Goal: Information Seeking & Learning: Check status

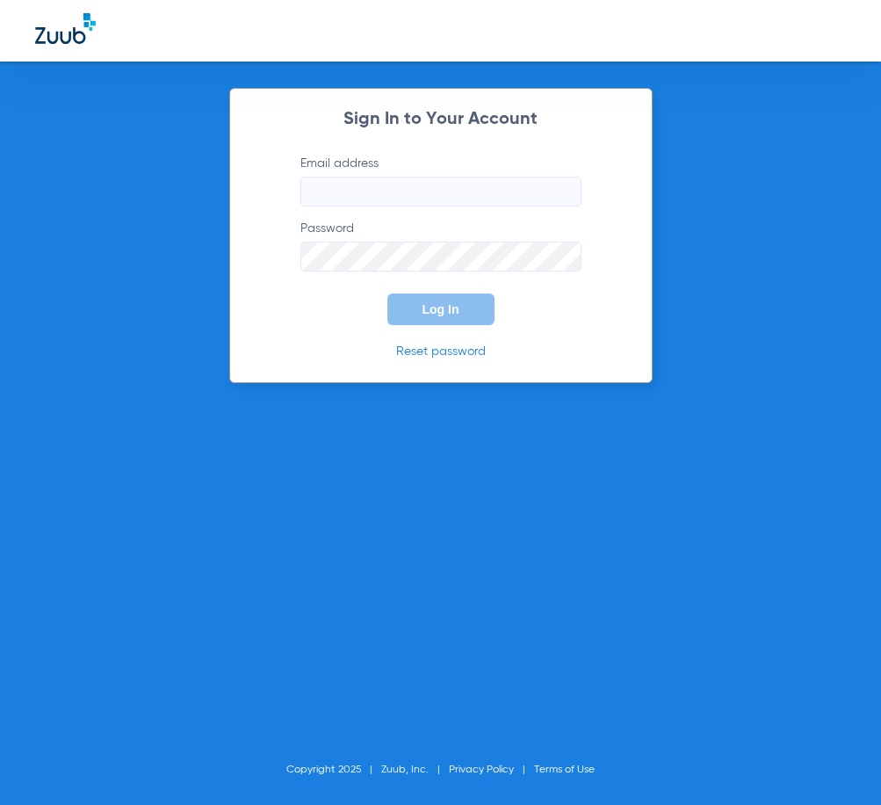
type input "maryvale-ps@risas.com"
click at [455, 307] on span "Log In" at bounding box center [440, 309] width 37 height 14
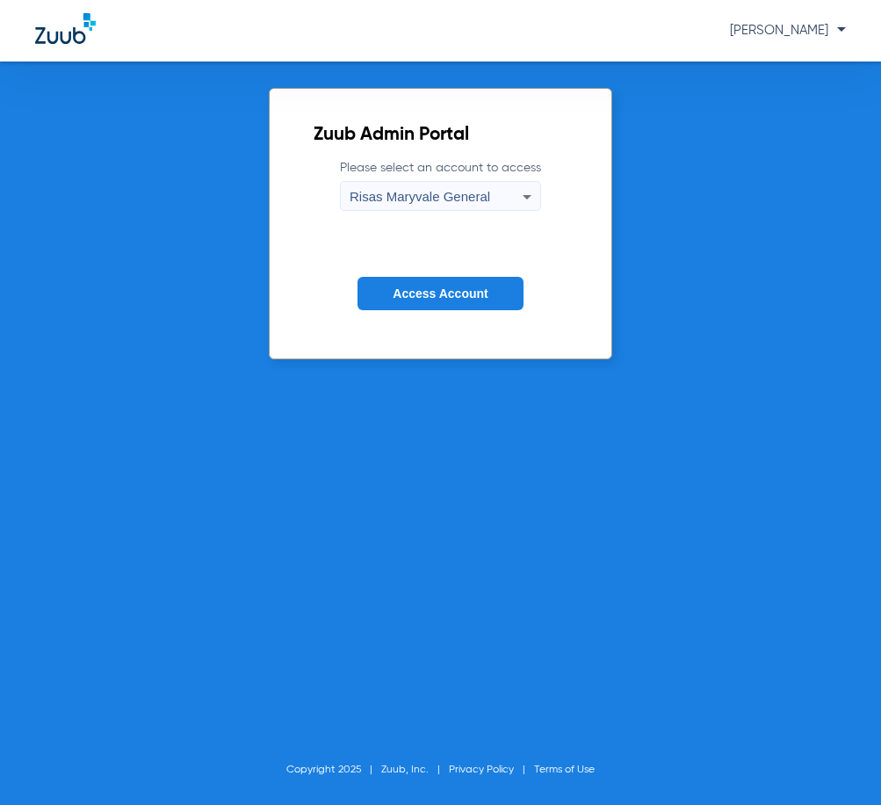
click at [454, 304] on button "Access Account" at bounding box center [439, 294] width 165 height 34
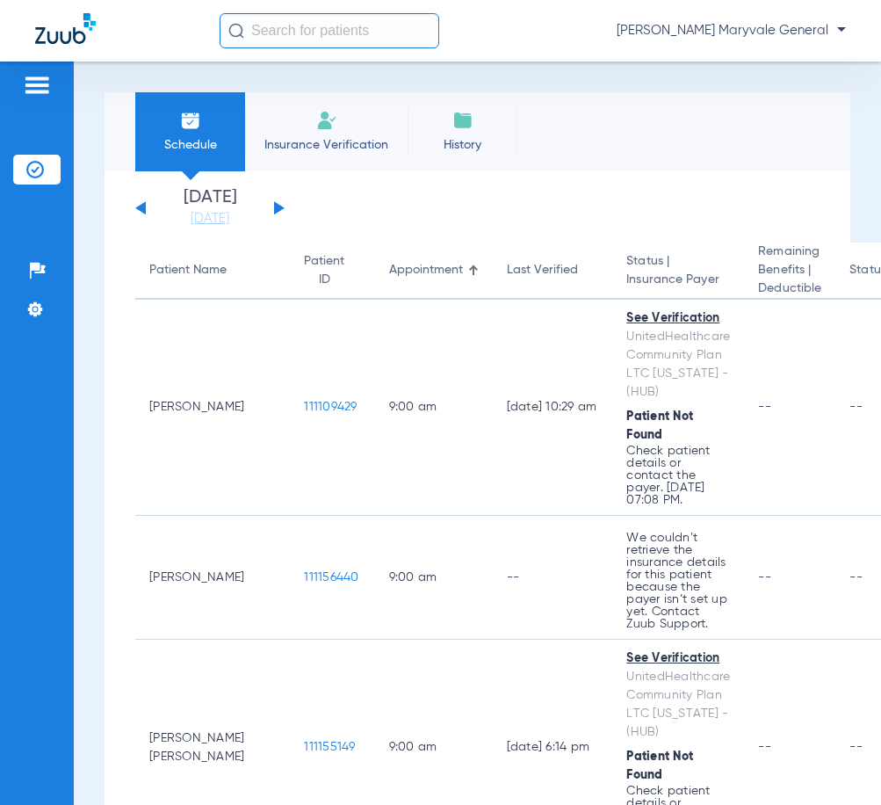
click at [328, 28] on input "text" at bounding box center [330, 30] width 220 height 35
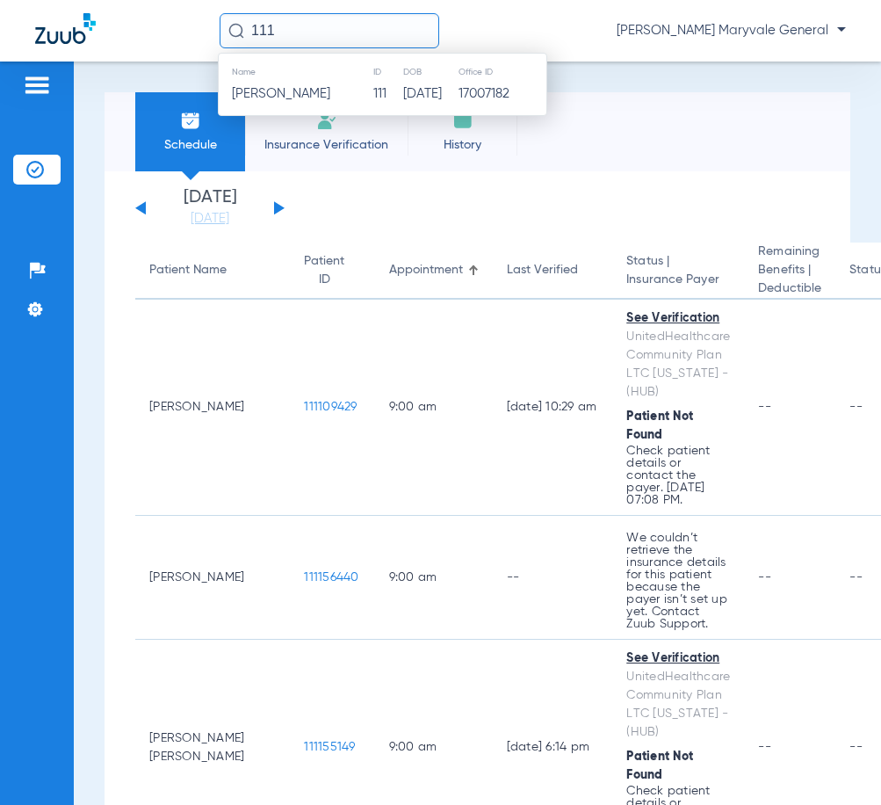
type input "111"
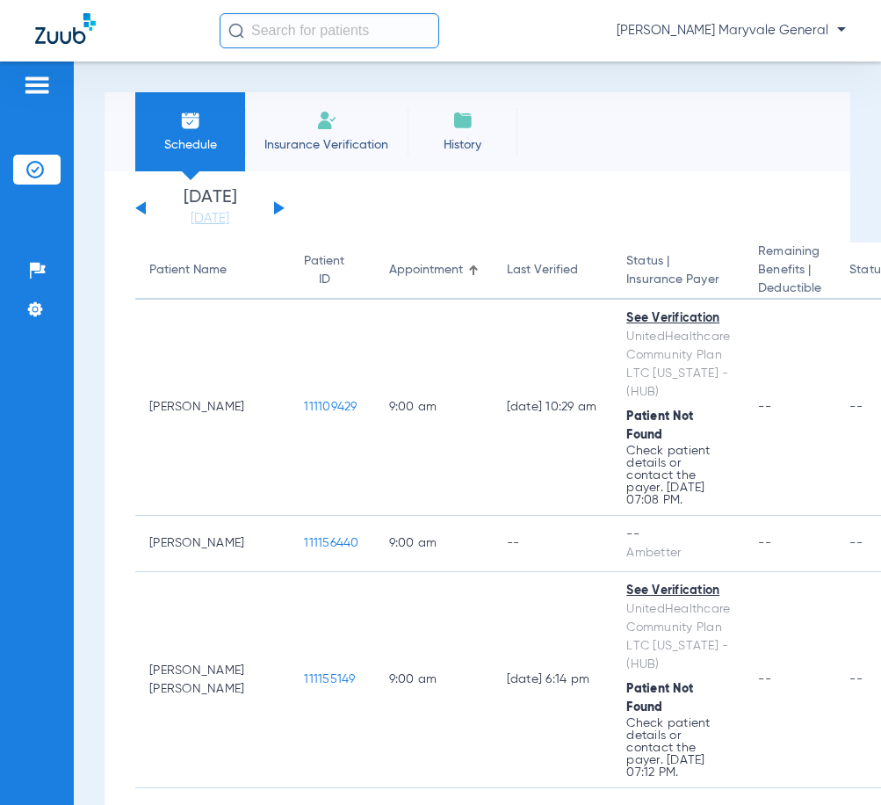
click at [350, 24] on input "text" at bounding box center [330, 30] width 220 height 35
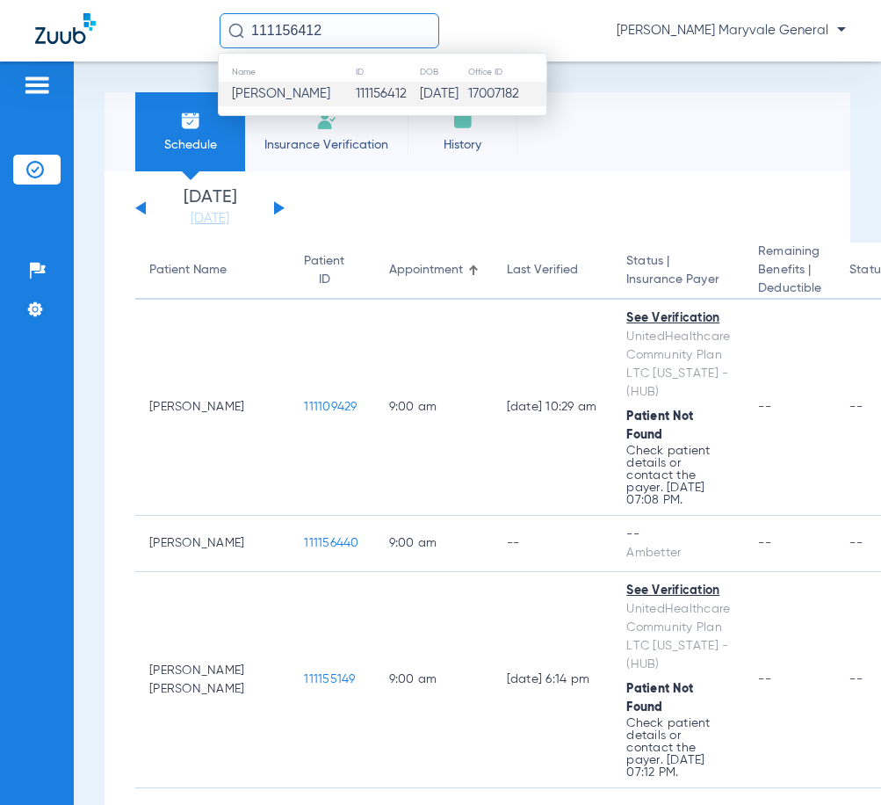
type input "111156412"
click at [390, 90] on td "111156412" at bounding box center [387, 94] width 64 height 25
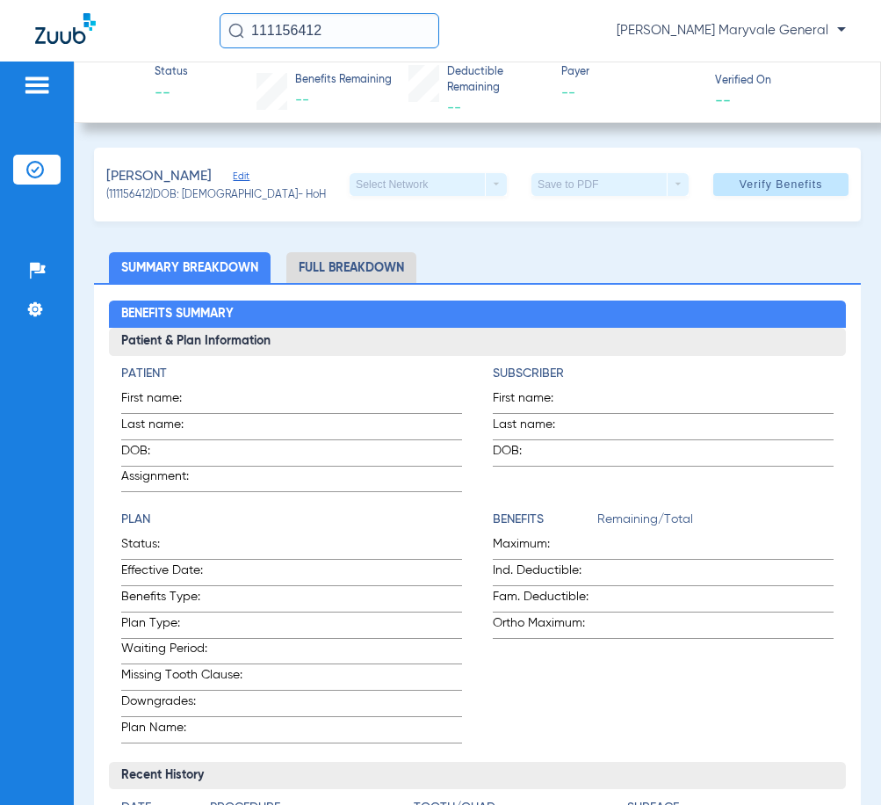
click at [343, 265] on li "Full Breakdown" at bounding box center [351, 267] width 130 height 31
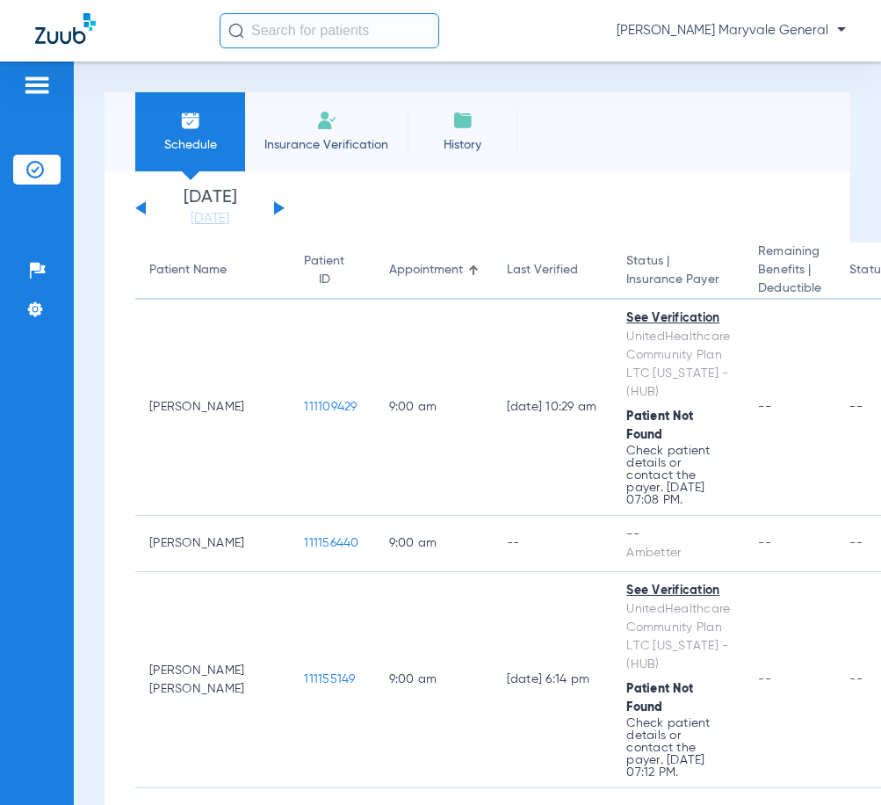
click at [296, 33] on input "text" at bounding box center [330, 30] width 220 height 35
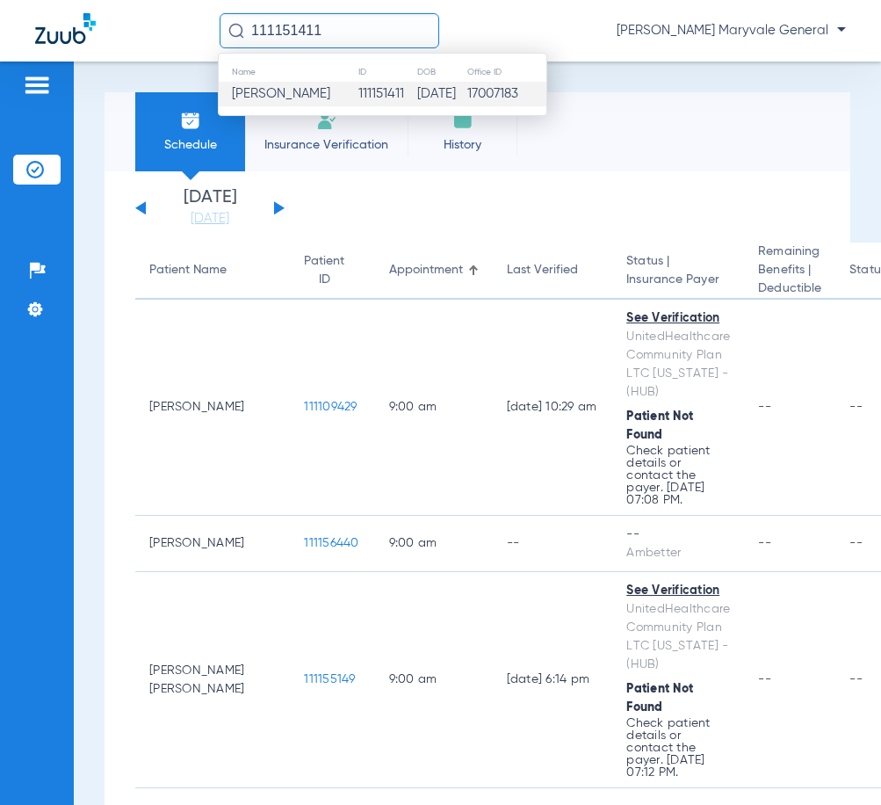
type input "111151411"
click at [357, 97] on td "111151411" at bounding box center [386, 94] width 59 height 25
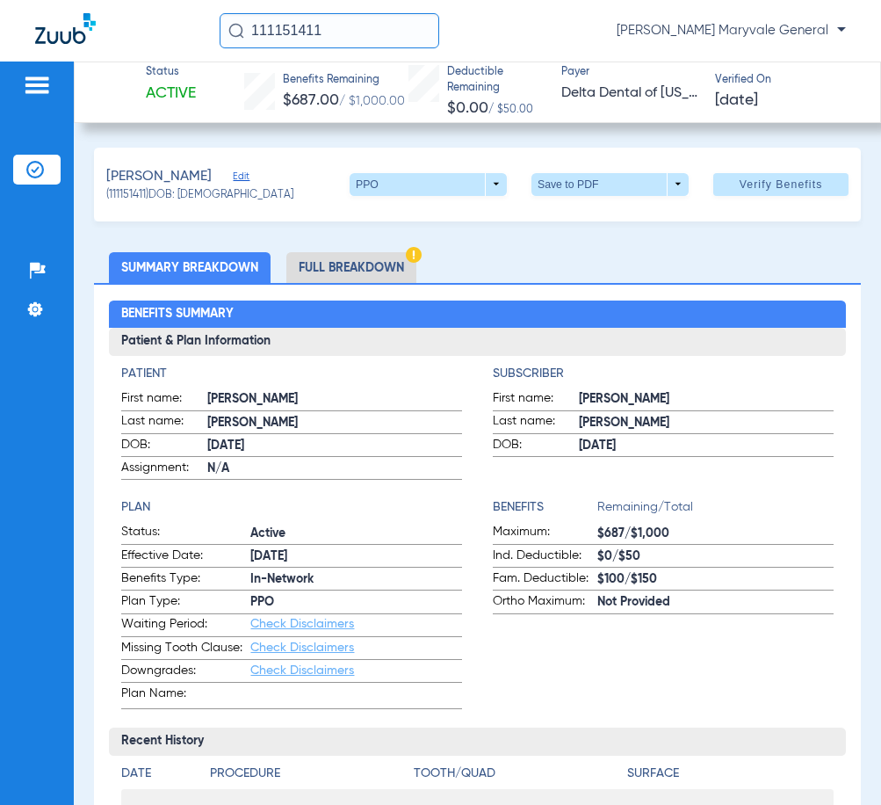
click at [364, 264] on li "Full Breakdown" at bounding box center [351, 267] width 130 height 31
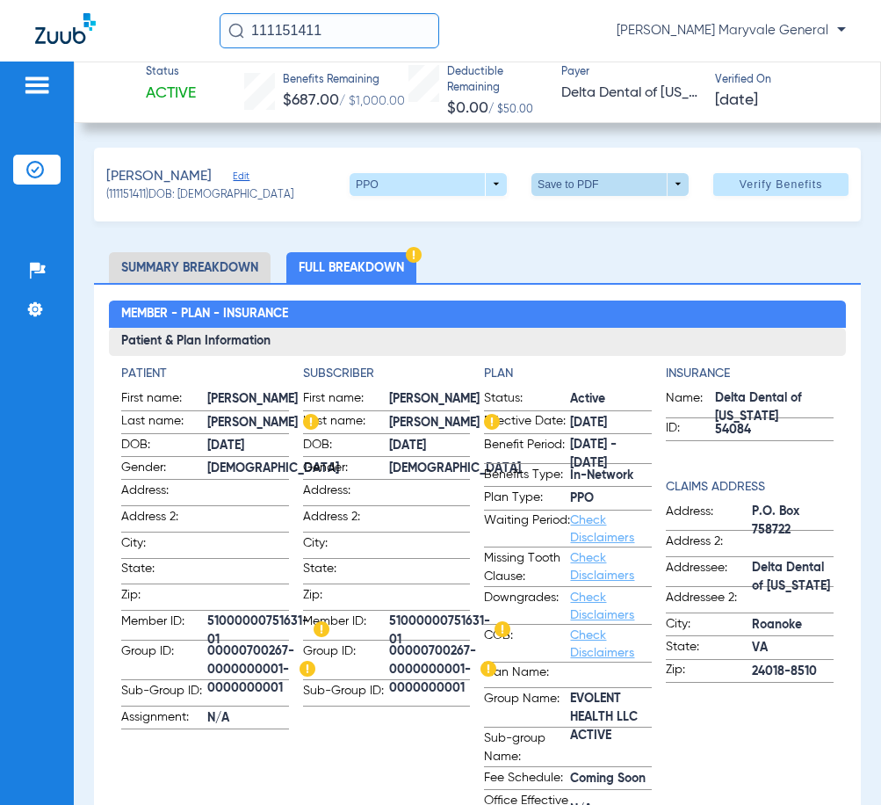
click at [596, 178] on span at bounding box center [610, 184] width 42 height 42
click at [595, 213] on span "Save to PDF" at bounding box center [602, 219] width 69 height 12
click at [181, 267] on li "Summary Breakdown" at bounding box center [190, 267] width 162 height 31
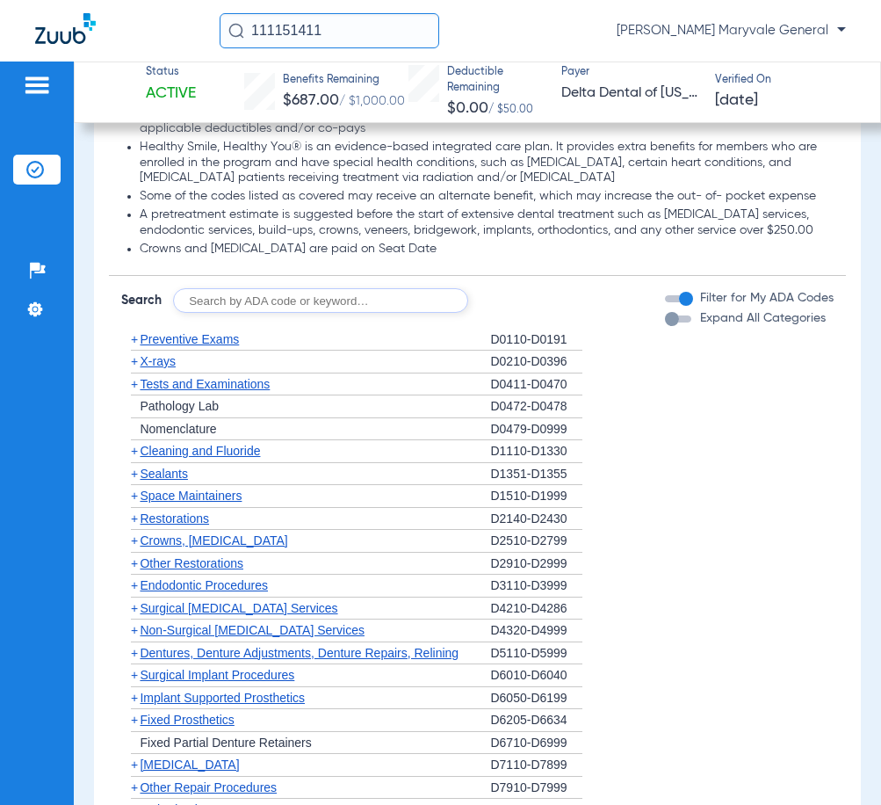
scroll to position [1340, 0]
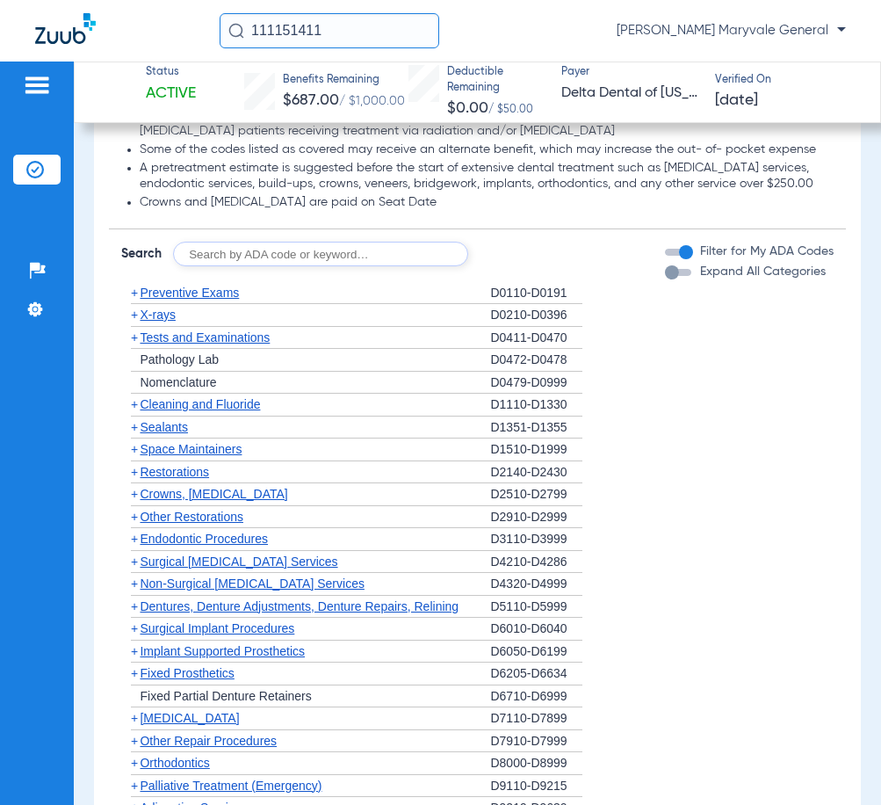
click at [239, 249] on input "text" at bounding box center [320, 254] width 295 height 25
type input "D2950"
click at [527, 260] on button "Search" at bounding box center [533, 254] width 69 height 25
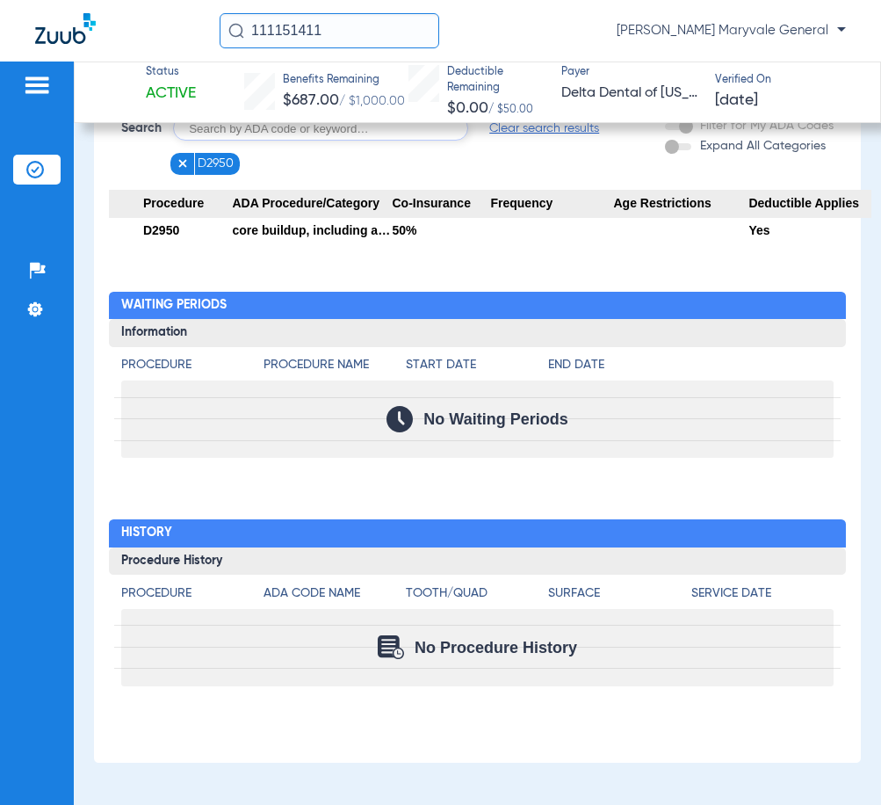
scroll to position [0, 0]
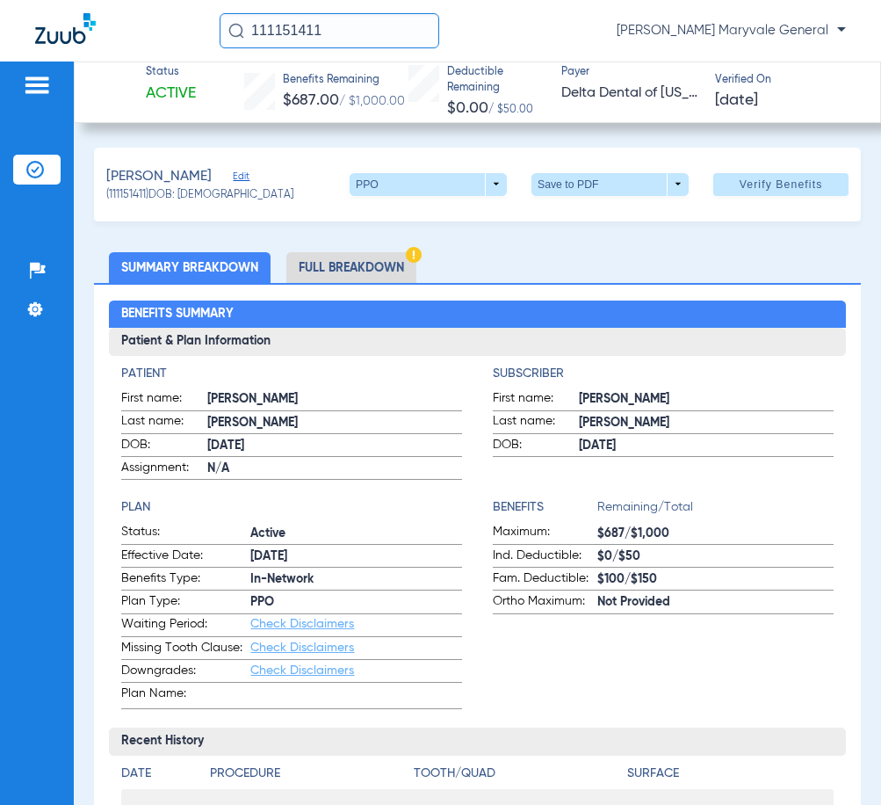
click at [377, 267] on li "Full Breakdown" at bounding box center [351, 267] width 130 height 31
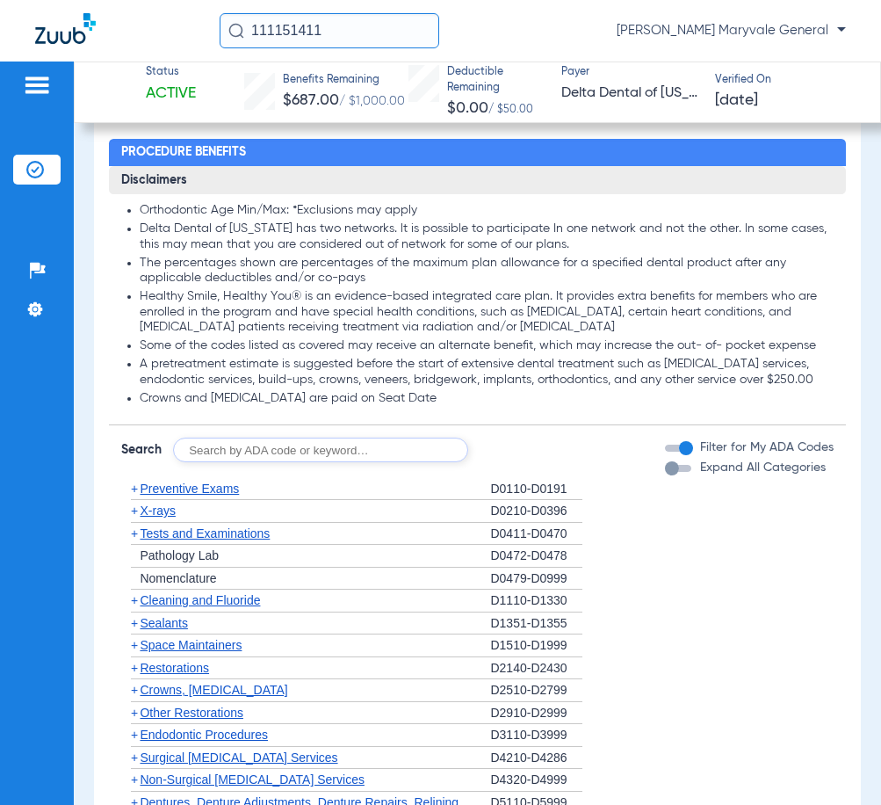
scroll to position [2171, 0]
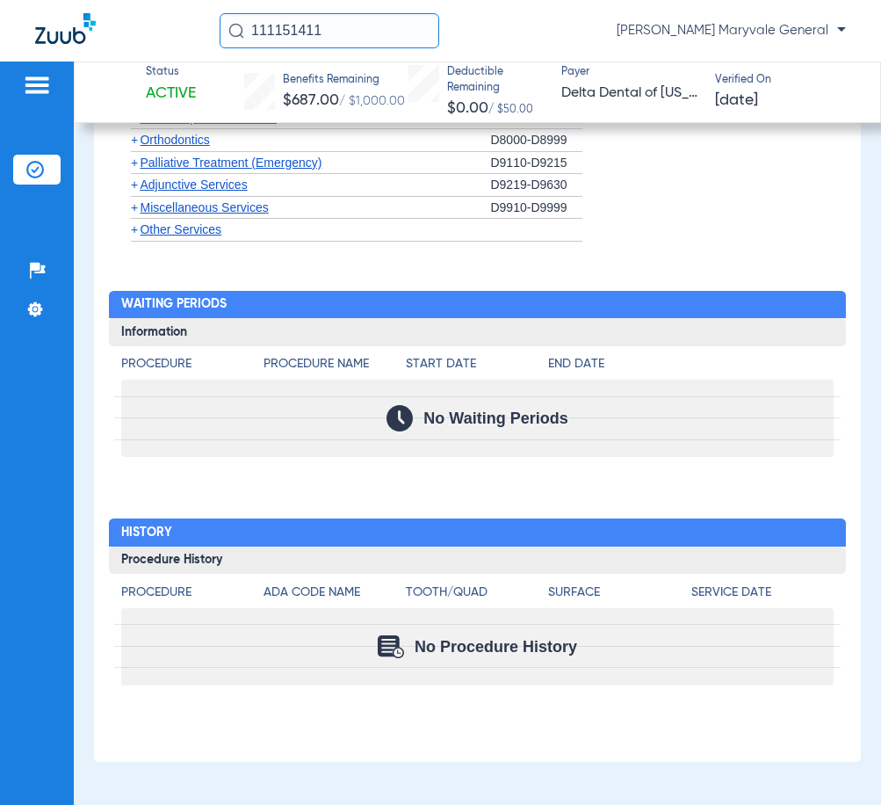
click at [177, 142] on span "Orthodontics" at bounding box center [174, 140] width 69 height 14
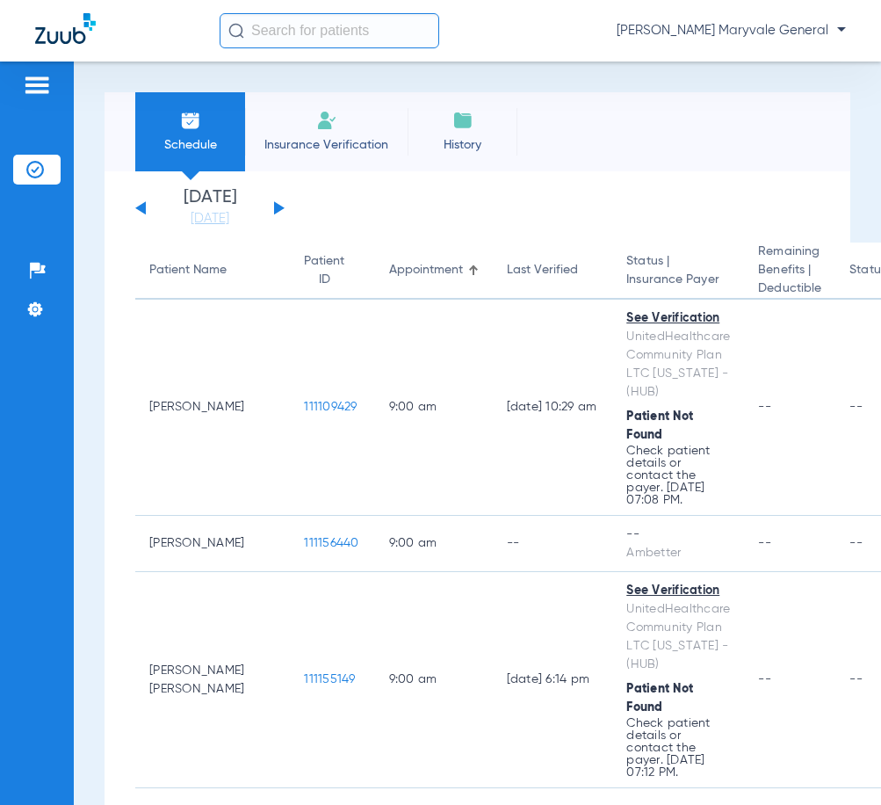
click at [319, 26] on input "text" at bounding box center [330, 30] width 220 height 35
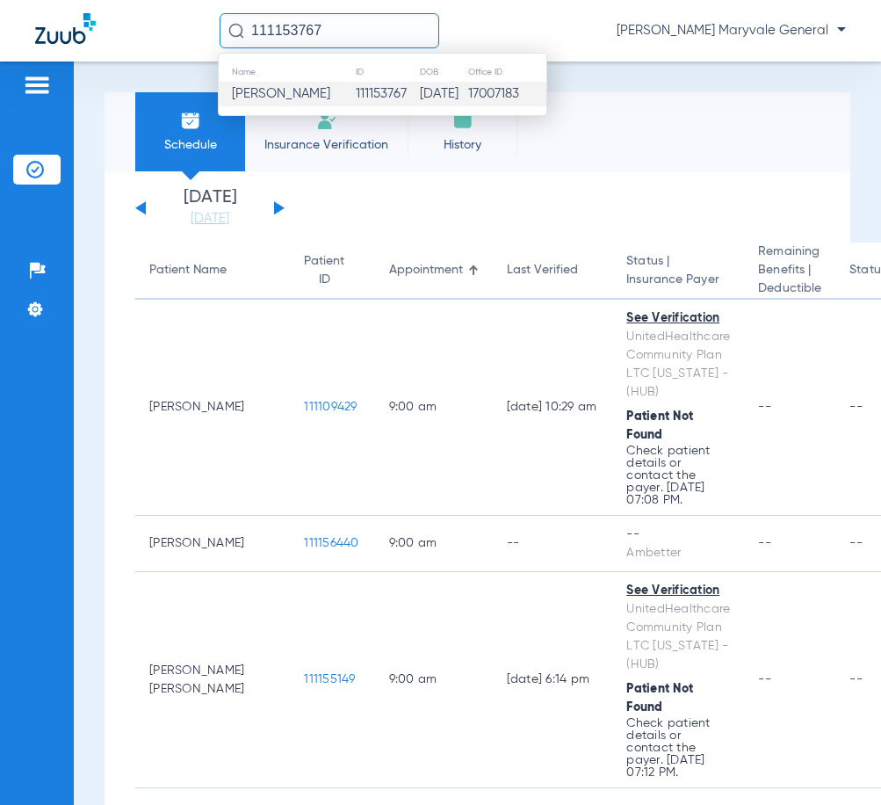
type input "111153767"
click at [372, 94] on td "111153767" at bounding box center [387, 94] width 64 height 25
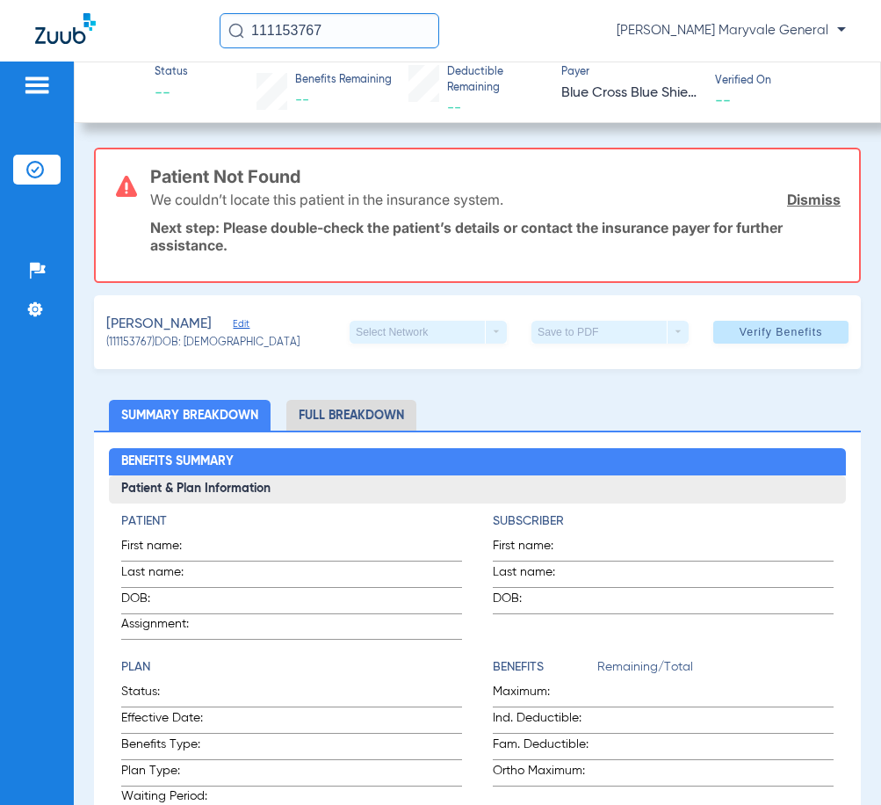
click at [40, 166] on img at bounding box center [35, 170] width 18 height 18
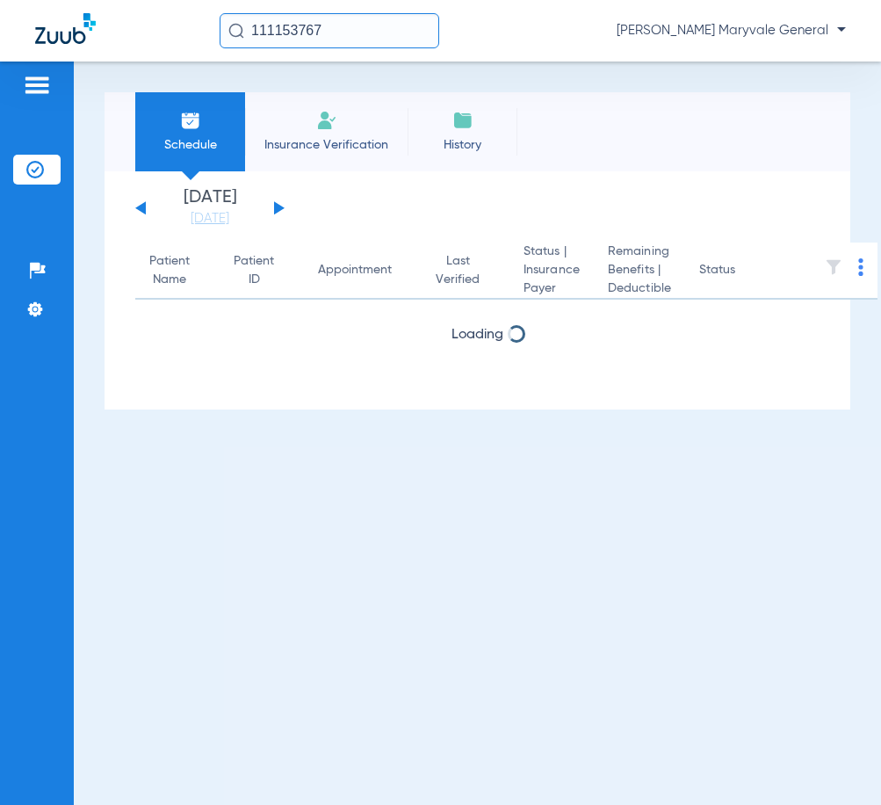
click at [308, 148] on span "Insurance Verification" at bounding box center [326, 145] width 136 height 18
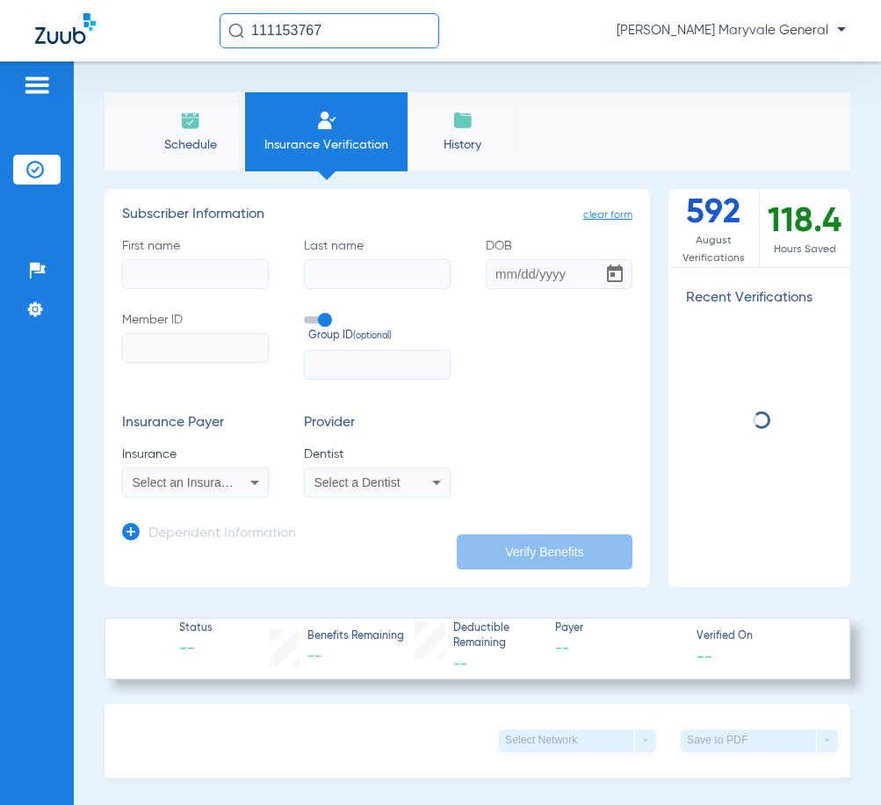
click at [184, 276] on input "First name" at bounding box center [195, 274] width 147 height 30
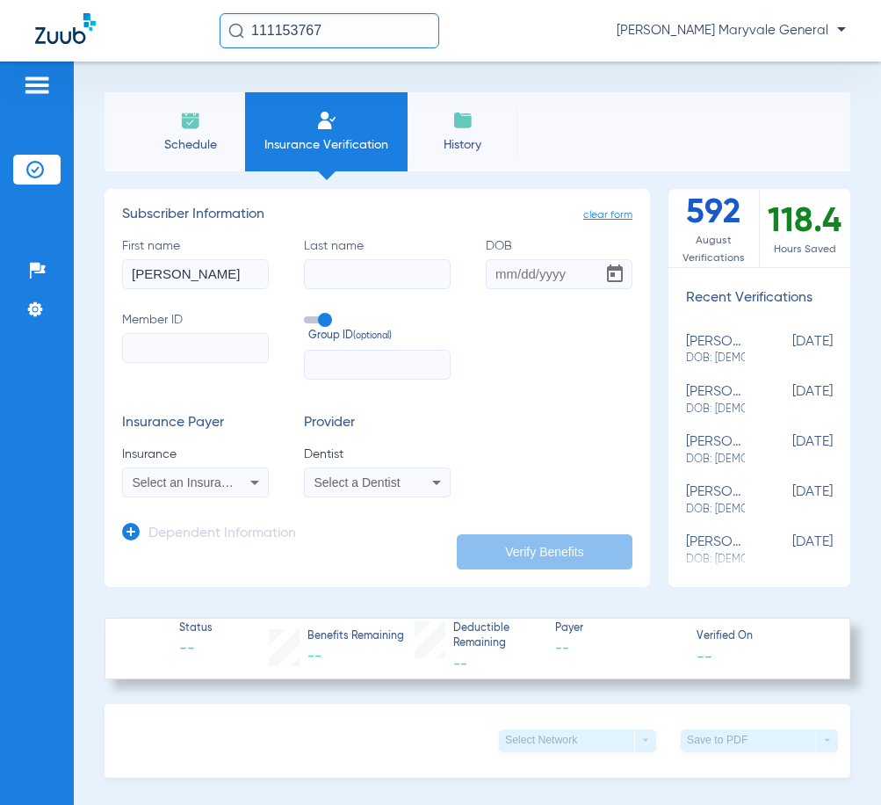
type input "LIZETH"
click at [348, 278] on input "Last name" at bounding box center [377, 274] width 147 height 30
type input "S"
type input "GONZALEZ"
click at [491, 273] on input "DOB" at bounding box center [559, 274] width 147 height 30
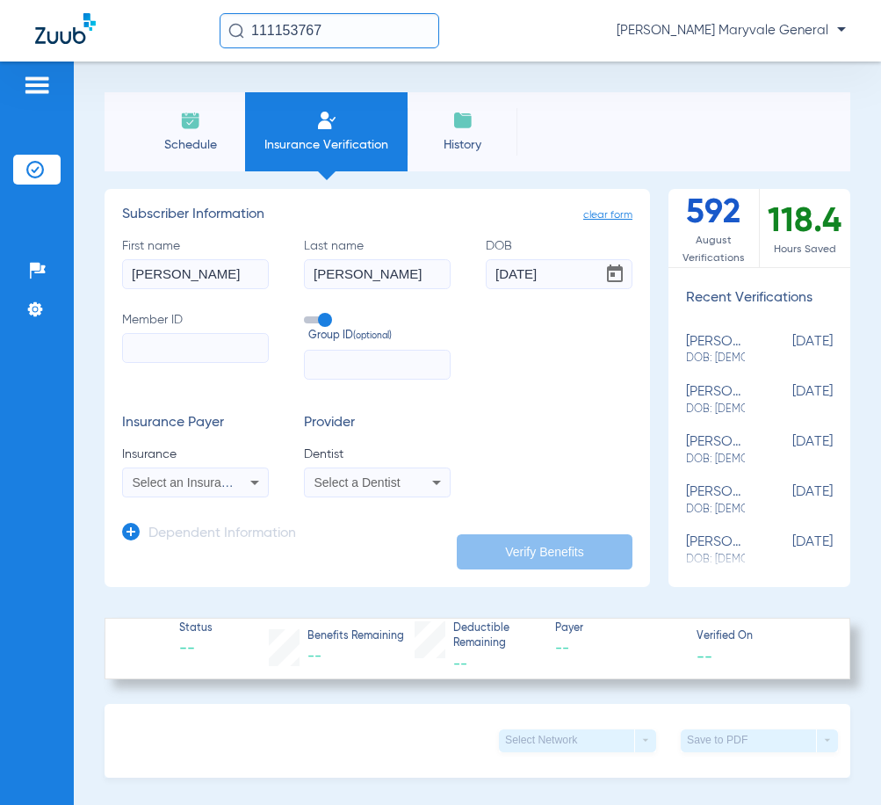
type input "01/02/2006"
click at [195, 356] on input "Member ID" at bounding box center [195, 348] width 147 height 30
type input "12Y0866406"
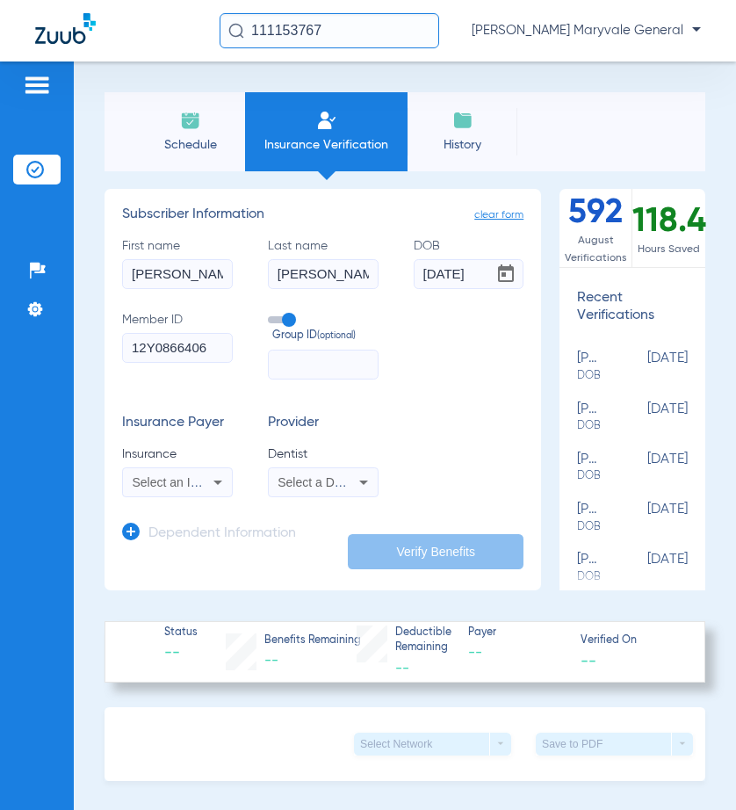
click at [304, 373] on input "text" at bounding box center [323, 365] width 111 height 30
type input "CDVH063"
click at [202, 480] on div "Select an Insurance" at bounding box center [177, 482] width 109 height 21
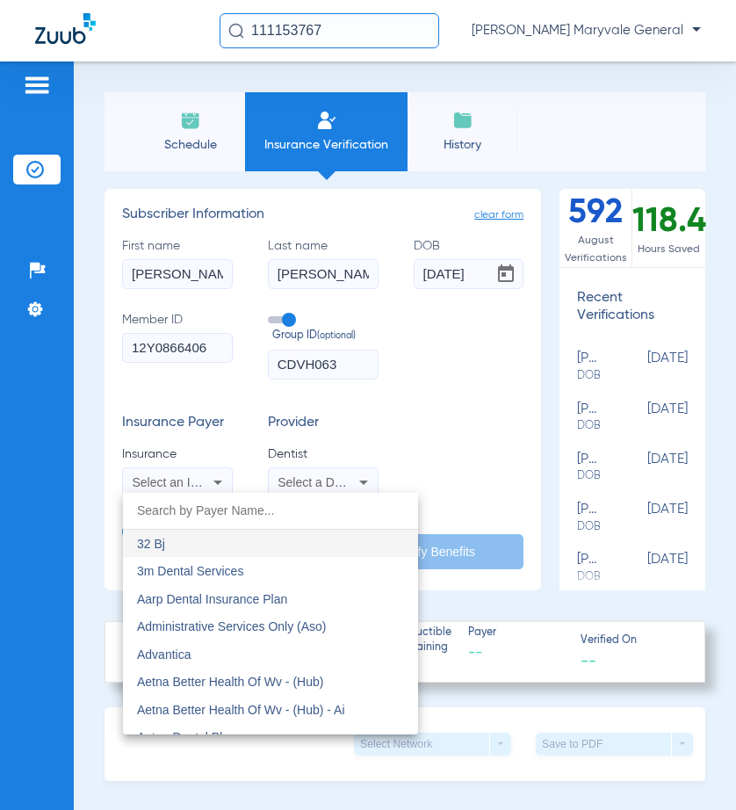
click at [197, 509] on input "dropdown search" at bounding box center [270, 511] width 295 height 36
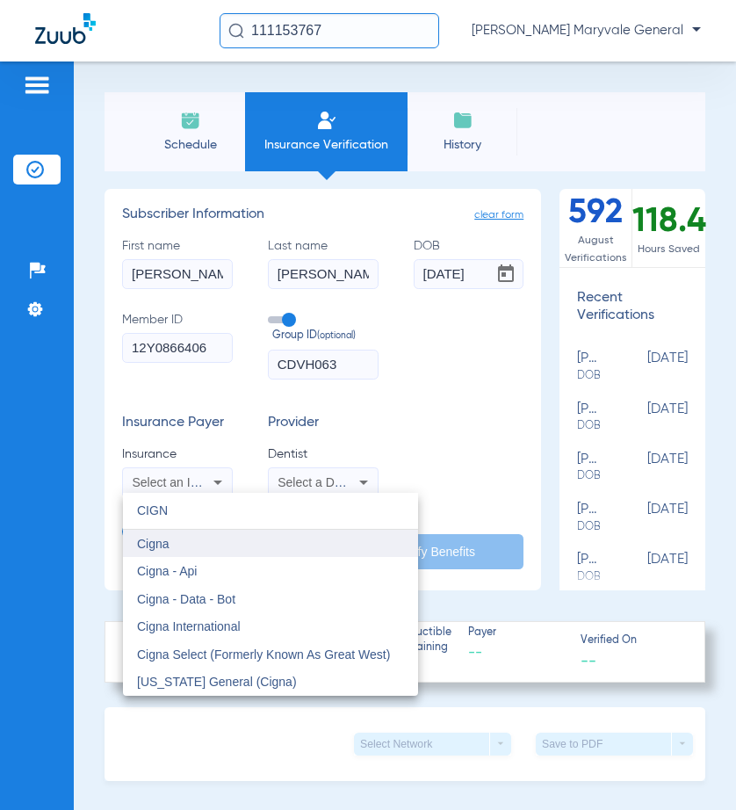
type input "CIGN"
click at [180, 544] on mat-option "Cigna" at bounding box center [270, 544] width 295 height 28
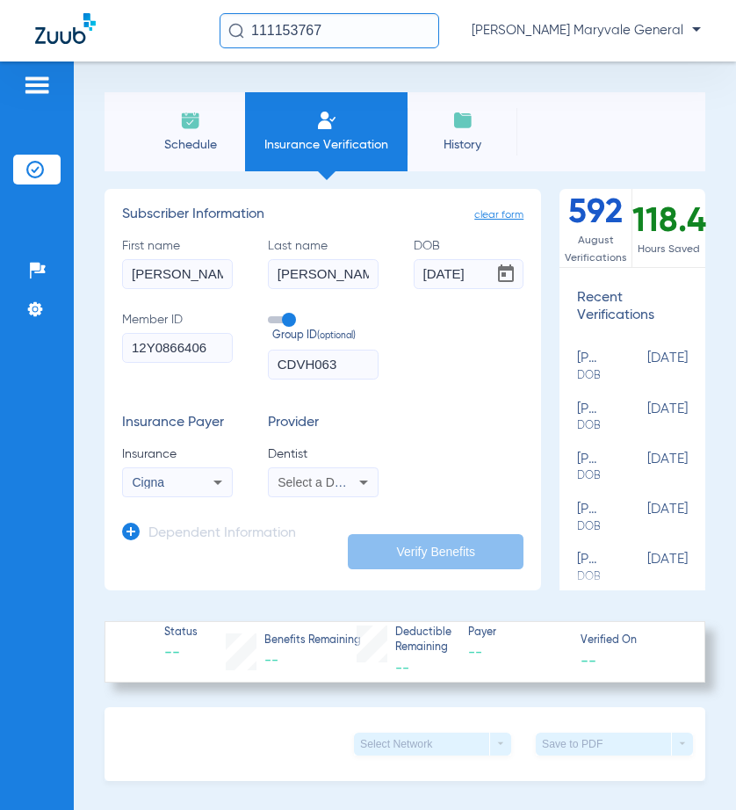
click at [301, 483] on span "Select a Dentist" at bounding box center [321, 482] width 86 height 14
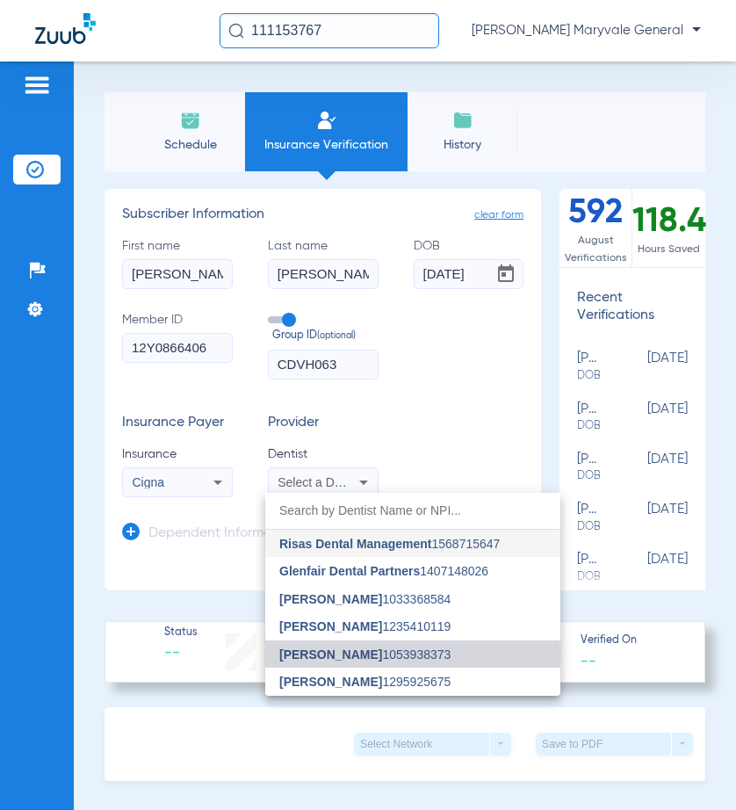
click at [319, 654] on span "Kirk Woodruff" at bounding box center [330, 654] width 103 height 14
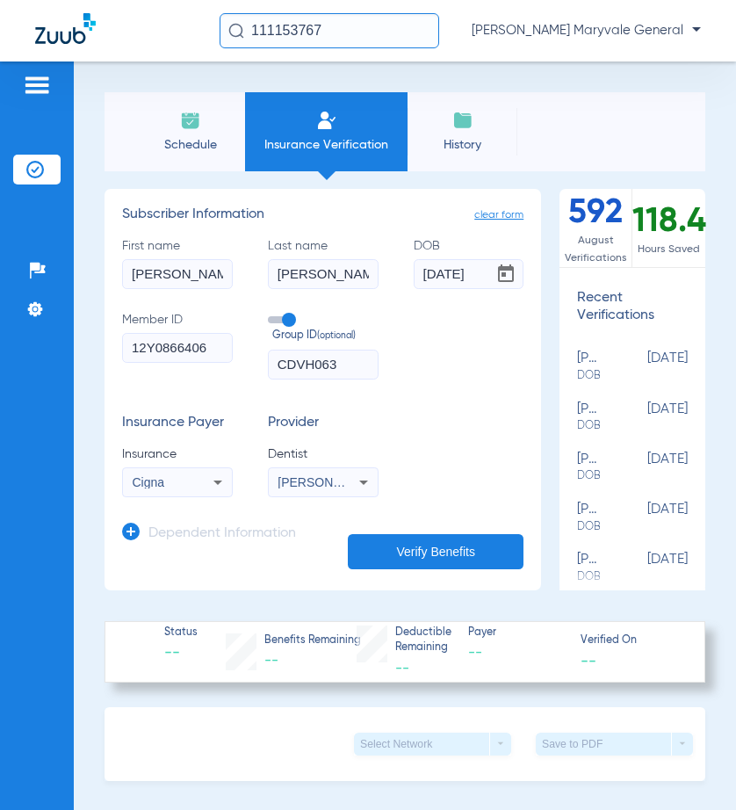
click at [409, 551] on button "Verify Benefits" at bounding box center [436, 551] width 176 height 35
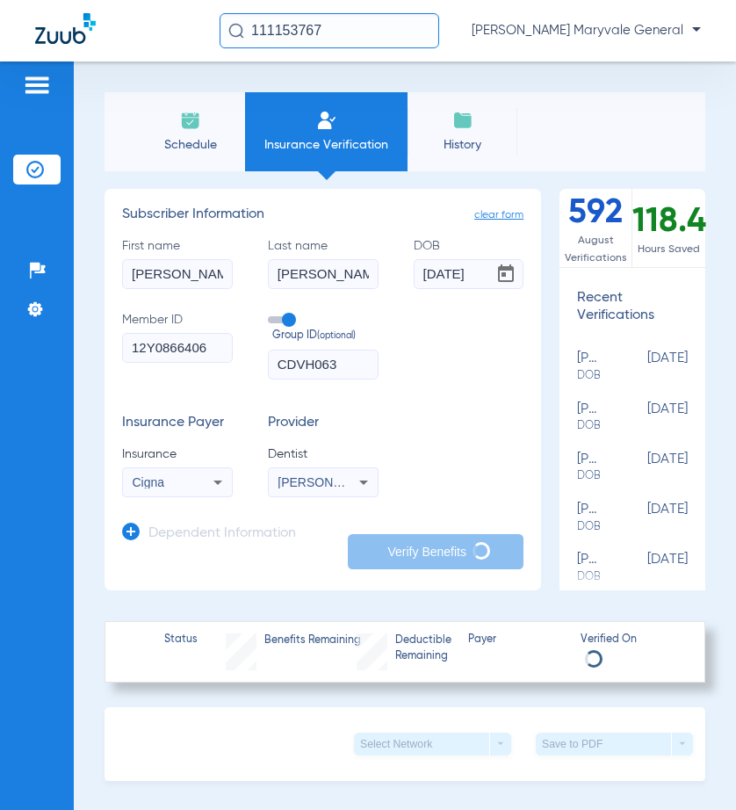
type input "LIZETH"
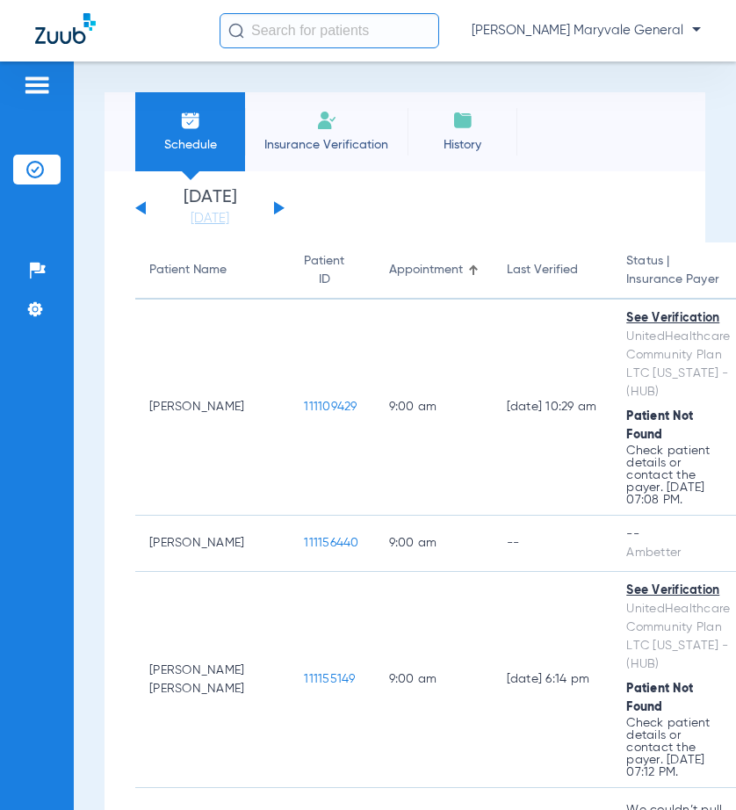
click at [315, 34] on input "text" at bounding box center [330, 30] width 220 height 35
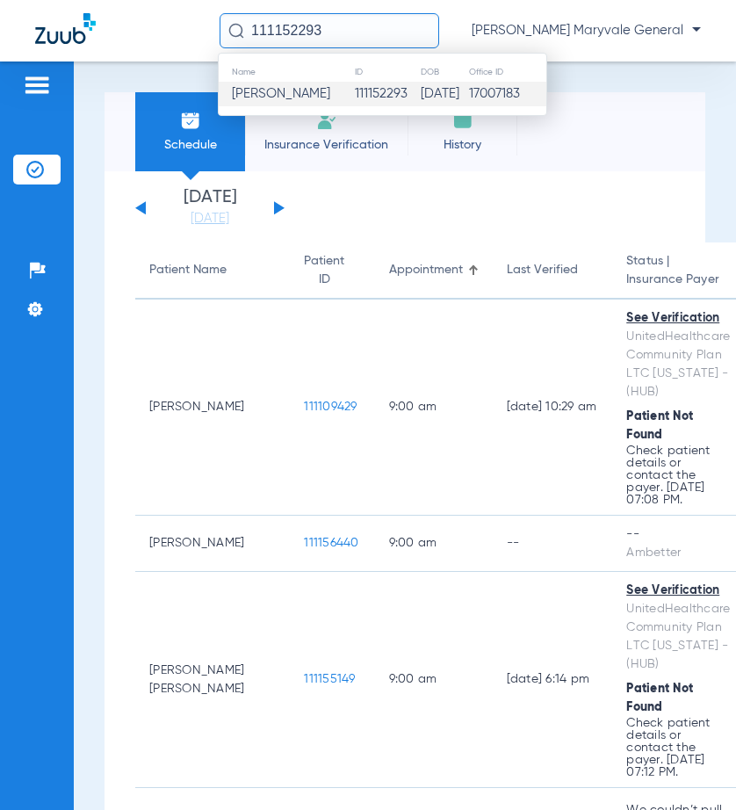
type input "111152293"
click at [322, 93] on span "Sebastian Castro" at bounding box center [281, 93] width 98 height 13
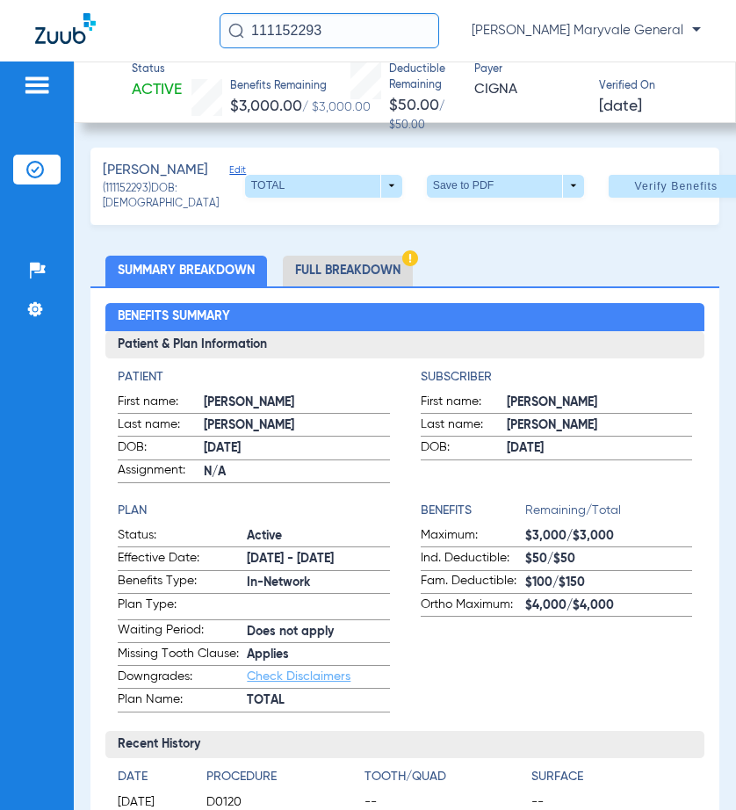
click at [361, 285] on li "Full Breakdown" at bounding box center [348, 271] width 130 height 31
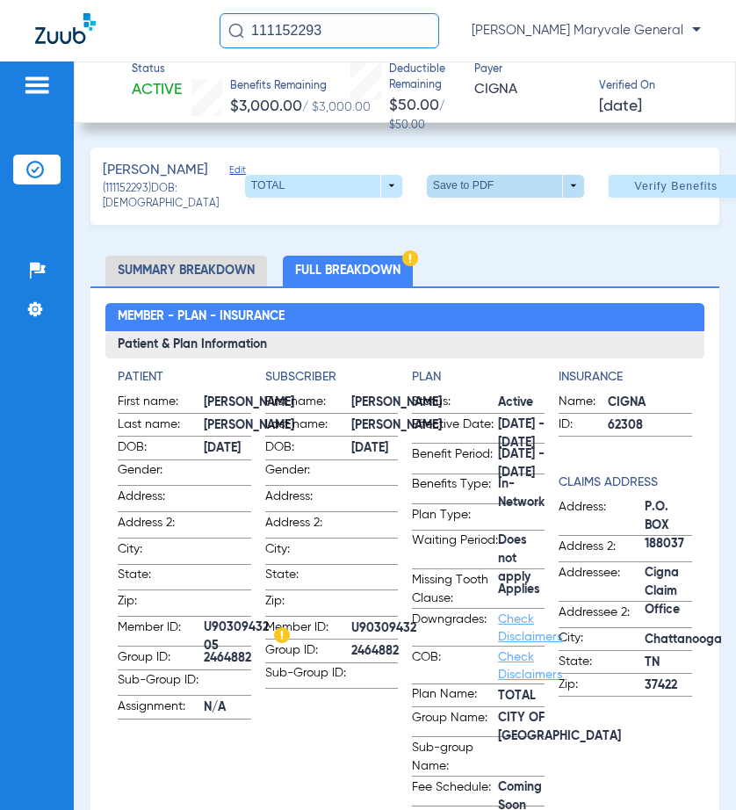
click at [484, 198] on span at bounding box center [505, 186] width 42 height 42
click at [468, 240] on button "insert_drive_file Save to PDF" at bounding box center [458, 230] width 133 height 35
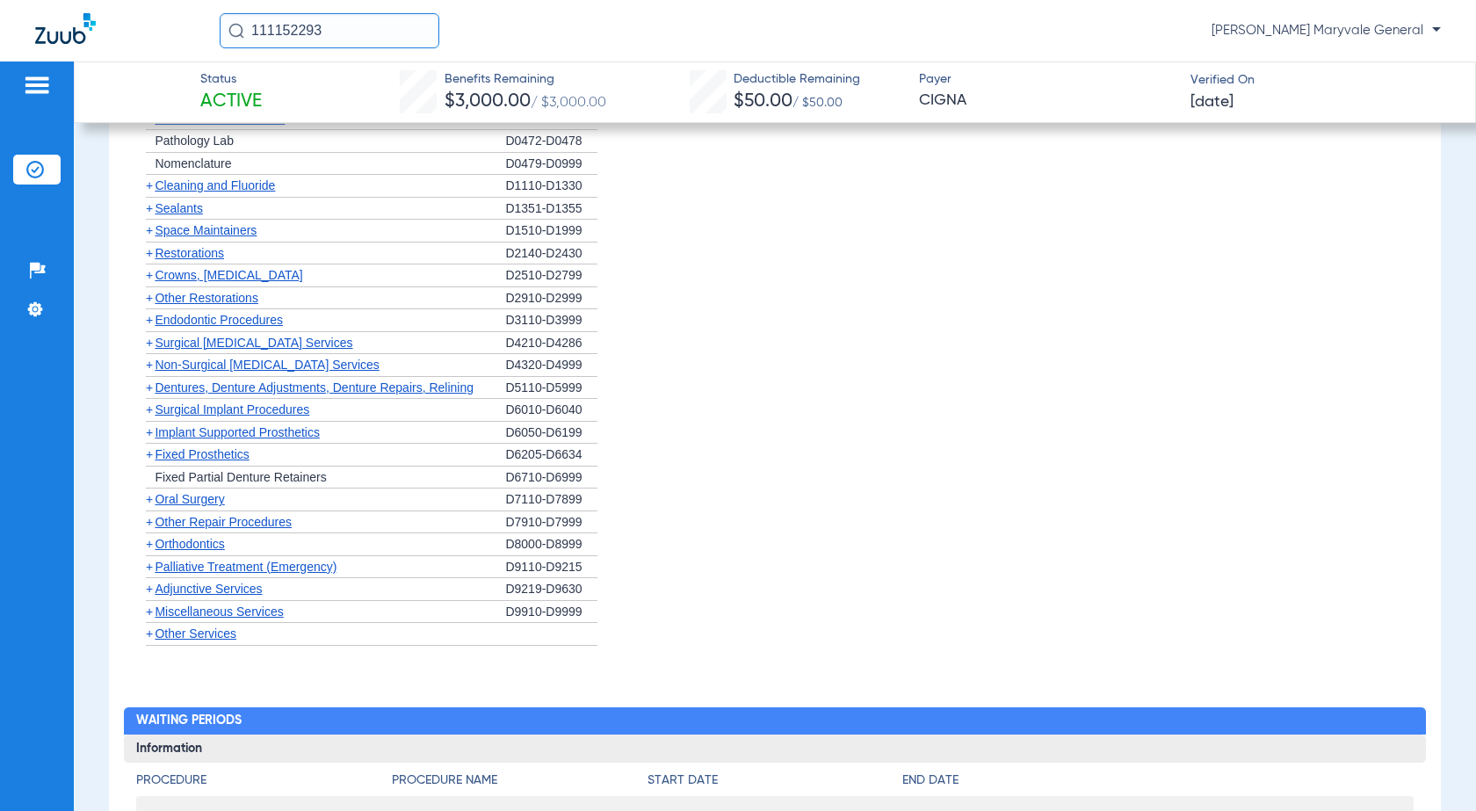
scroll to position [1718, 0]
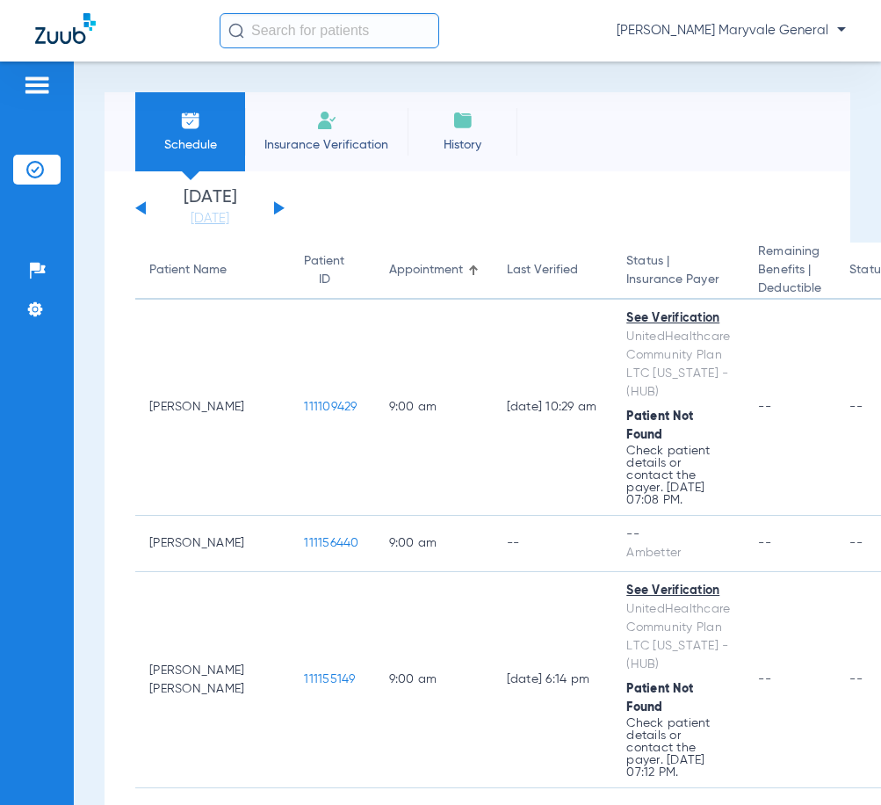
click at [278, 40] on input "text" at bounding box center [330, 30] width 220 height 35
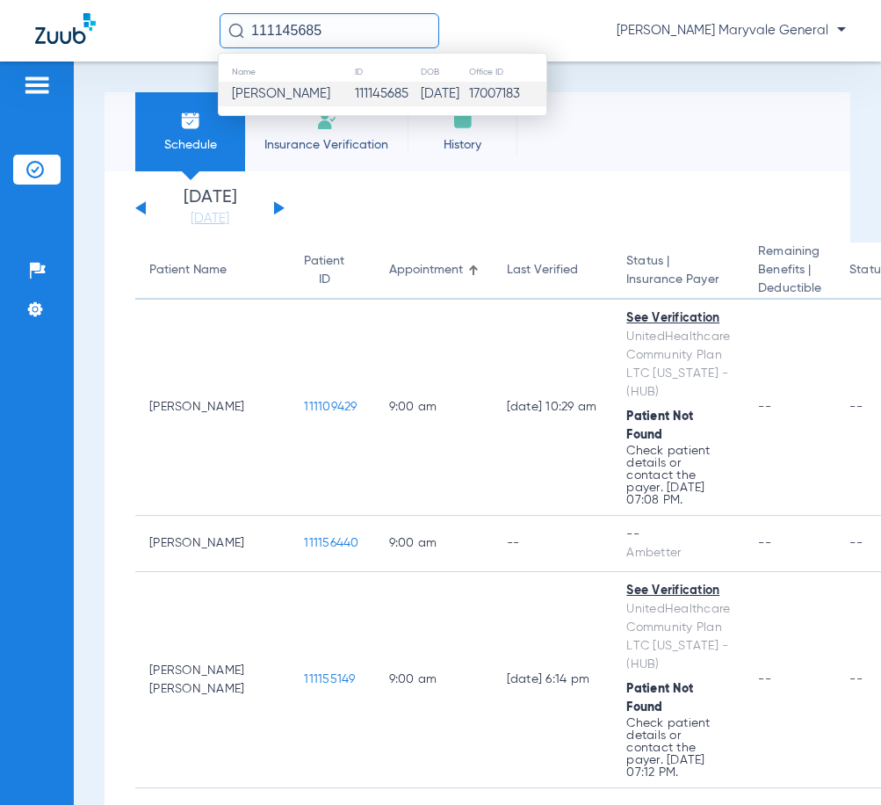
type input "111145685"
click at [321, 93] on span "[PERSON_NAME]" at bounding box center [281, 93] width 98 height 13
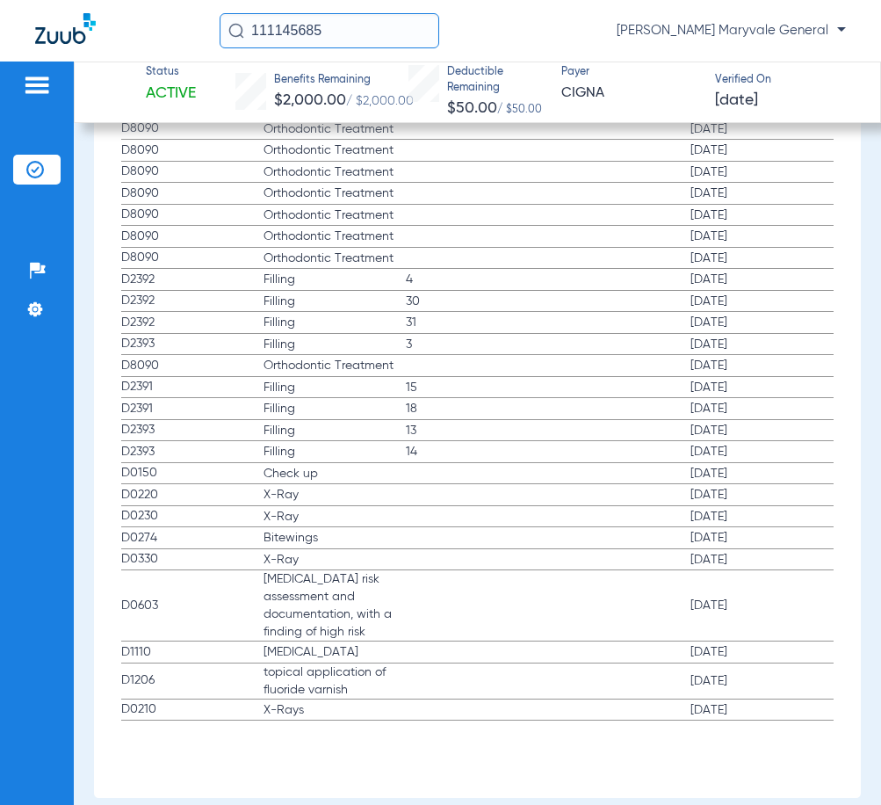
scroll to position [1338, 0]
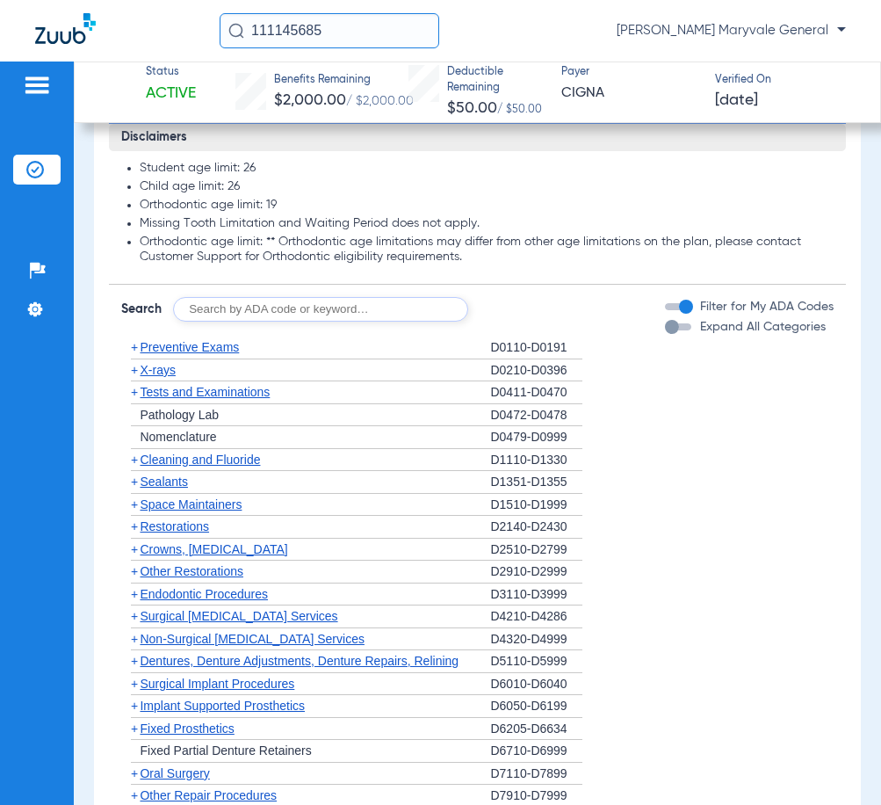
click at [284, 309] on input "text" at bounding box center [320, 309] width 295 height 25
type input "D2950"
click at [533, 307] on button "Search" at bounding box center [533, 309] width 69 height 25
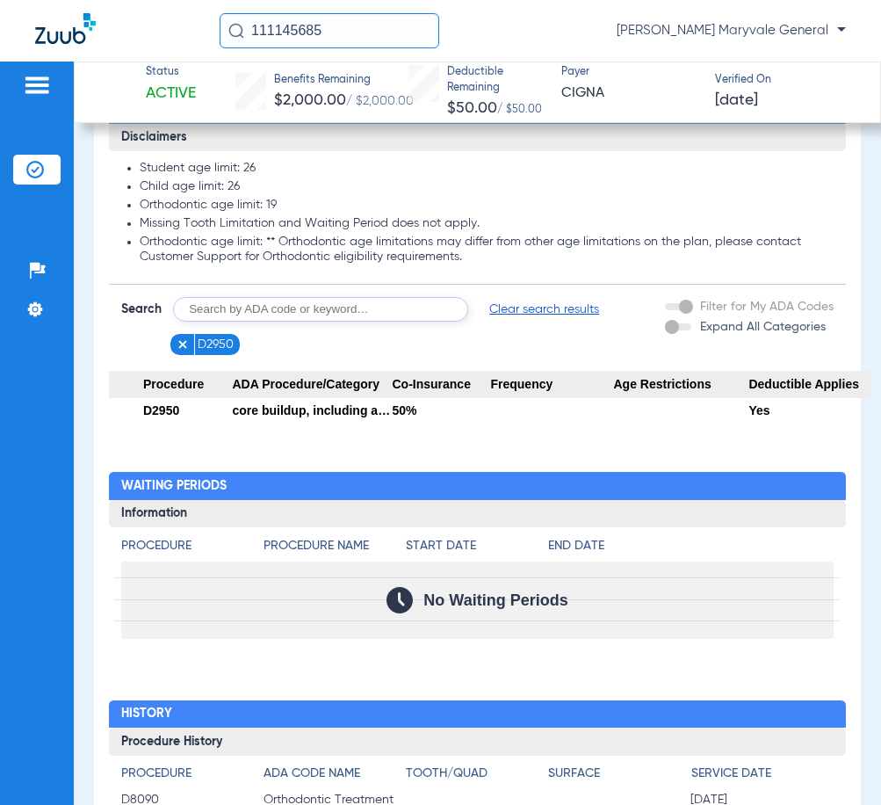
click at [178, 342] on img at bounding box center [183, 344] width 12 height 12
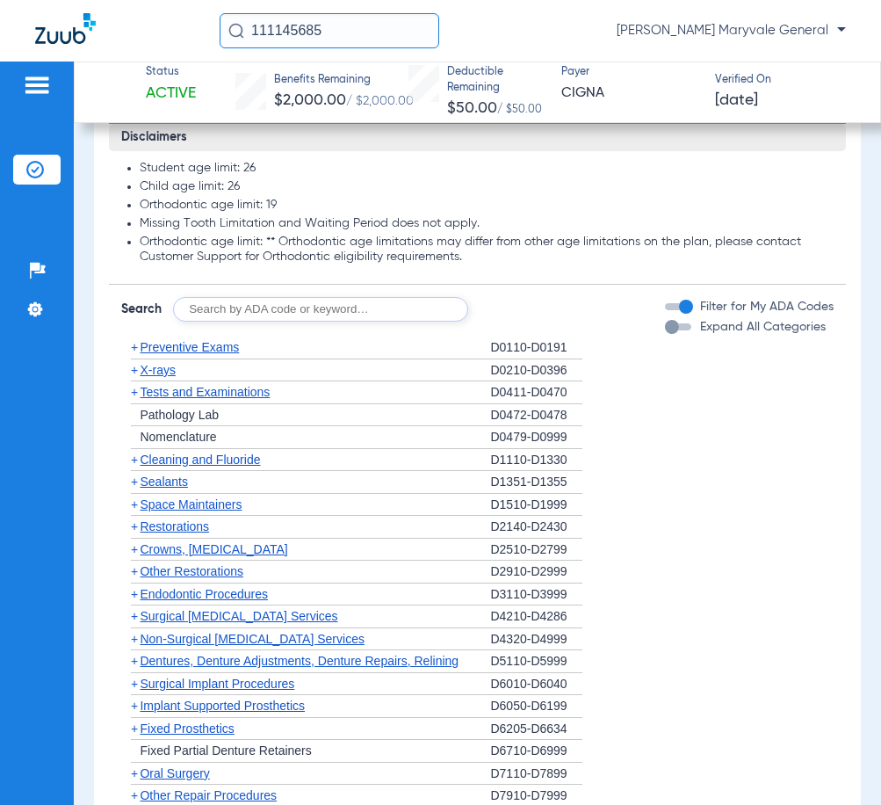
click at [233, 308] on input "text" at bounding box center [320, 309] width 295 height 25
type input "D4341"
click at [523, 311] on button "Search" at bounding box center [533, 309] width 69 height 25
